Goal: Task Accomplishment & Management: Complete application form

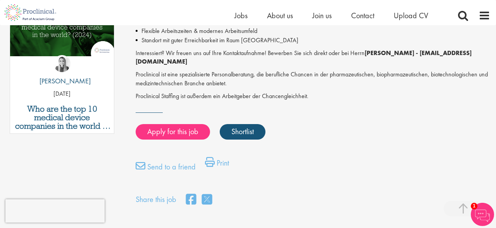
scroll to position [421, 0]
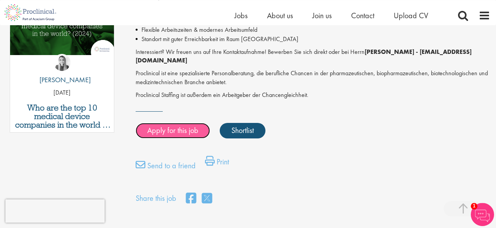
click at [186, 123] on link "Apply for this job" at bounding box center [173, 131] width 74 height 16
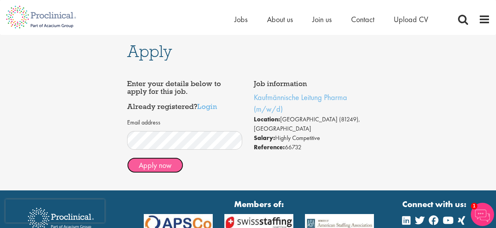
click at [147, 169] on button "Apply now" at bounding box center [155, 165] width 56 height 16
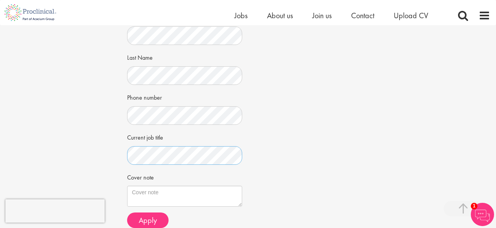
scroll to position [160, 0]
click at [152, 187] on textarea "Cover note" at bounding box center [185, 195] width 116 height 21
paste textarea "Lore Ips do Sitam, C adi elit seddoeiusm te inci utla etd magnaal en Admi ven q…"
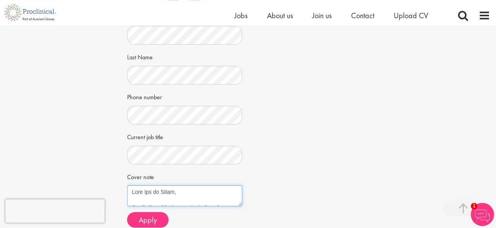
scroll to position [494, 0]
type textarea "Lore Ips do Sitam, C adi elit seddoeiusm te inci utla etd magnaal en Admi ven q…"
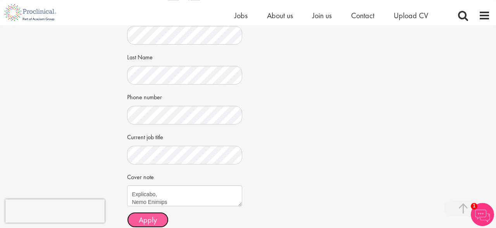
click at [162, 217] on button "Apply" at bounding box center [147, 220] width 41 height 16
